Goal: Information Seeking & Learning: Learn about a topic

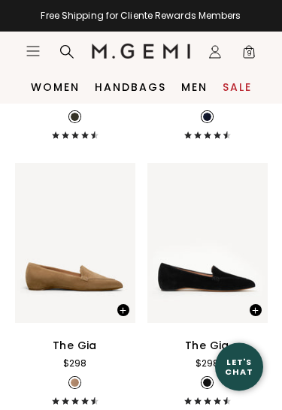
scroll to position [2939, 0]
click at [30, 49] on icon "Icons/20x20/hamburger@2x" at bounding box center [33, 51] width 15 height 15
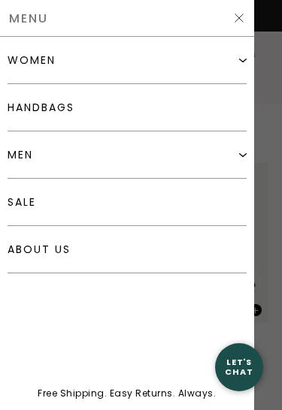
click at [18, 112] on link "handbags" at bounding box center [127, 107] width 239 height 47
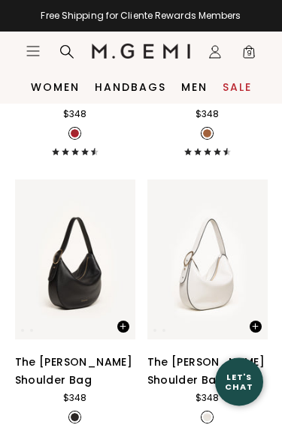
scroll to position [1716, 0]
